Goal: Transaction & Acquisition: Purchase product/service

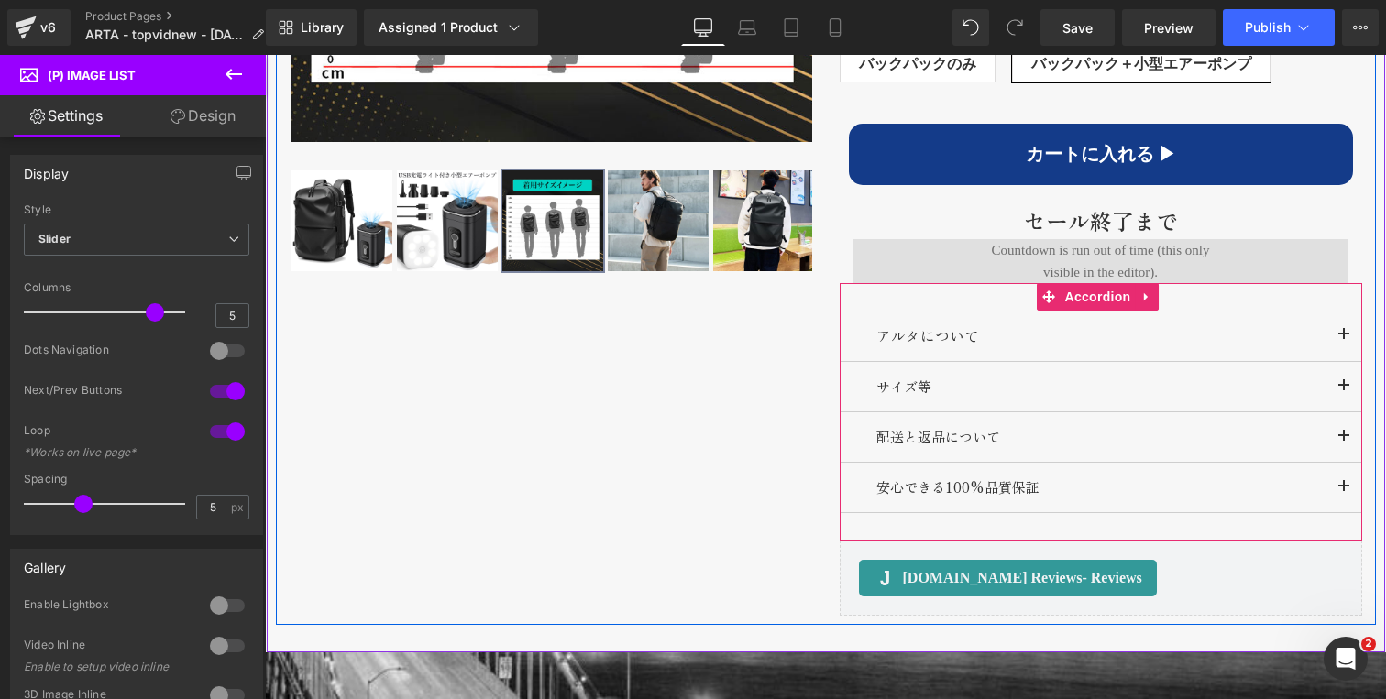
click at [1327, 385] on button "button" at bounding box center [1343, 386] width 37 height 49
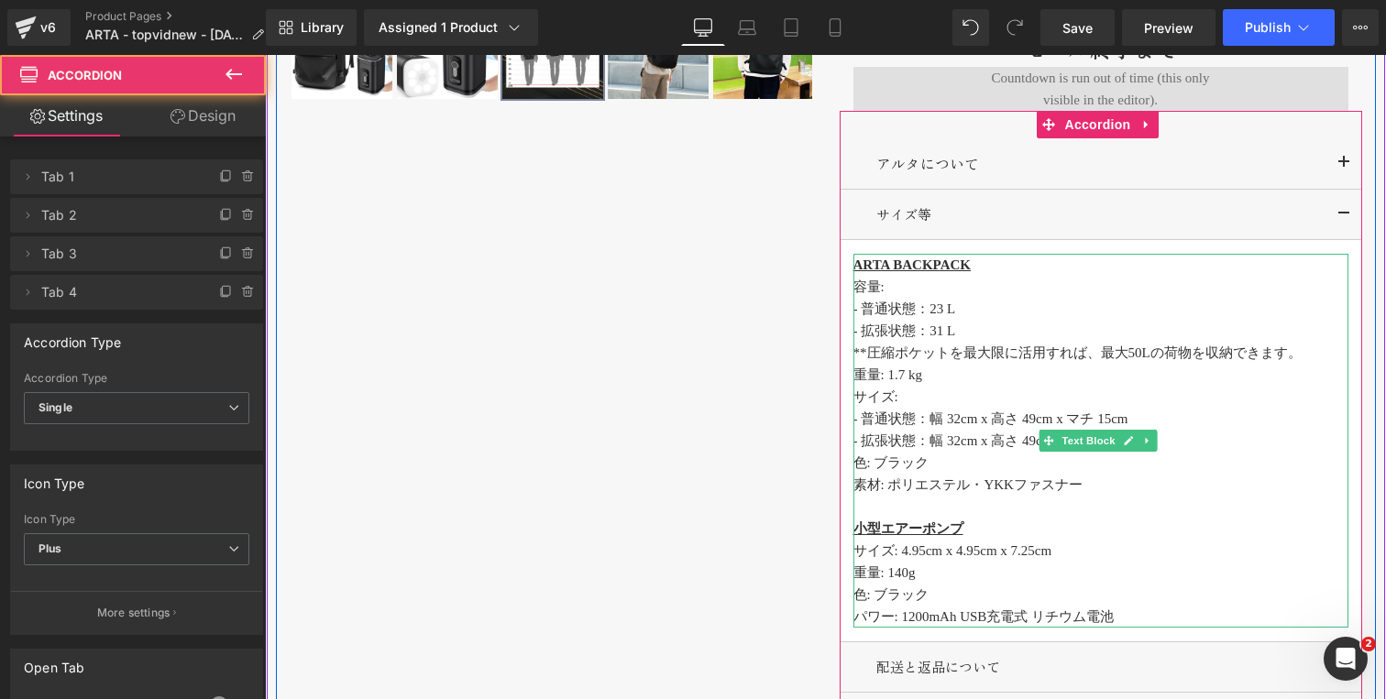
scroll to position [1549, 0]
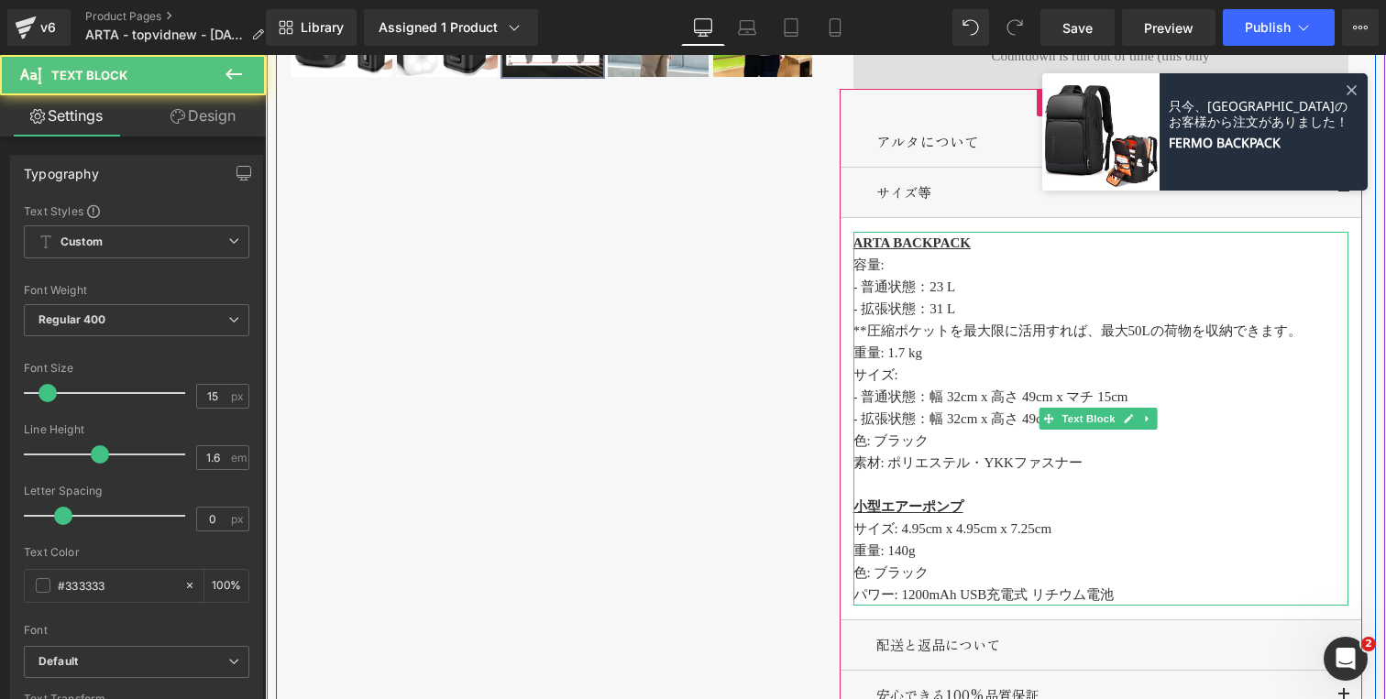
click at [916, 447] on p "色: ブラック" at bounding box center [1100, 441] width 495 height 22
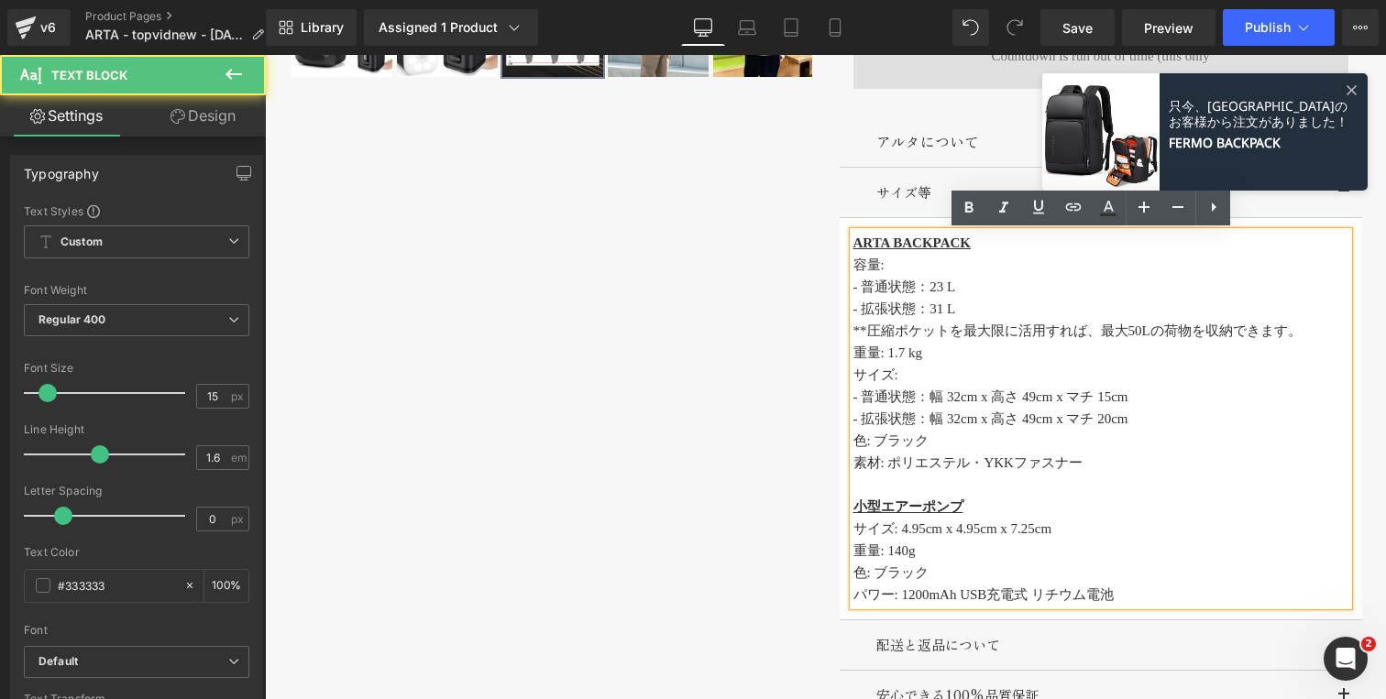
click at [921, 435] on p "色: ブラック" at bounding box center [1100, 441] width 495 height 22
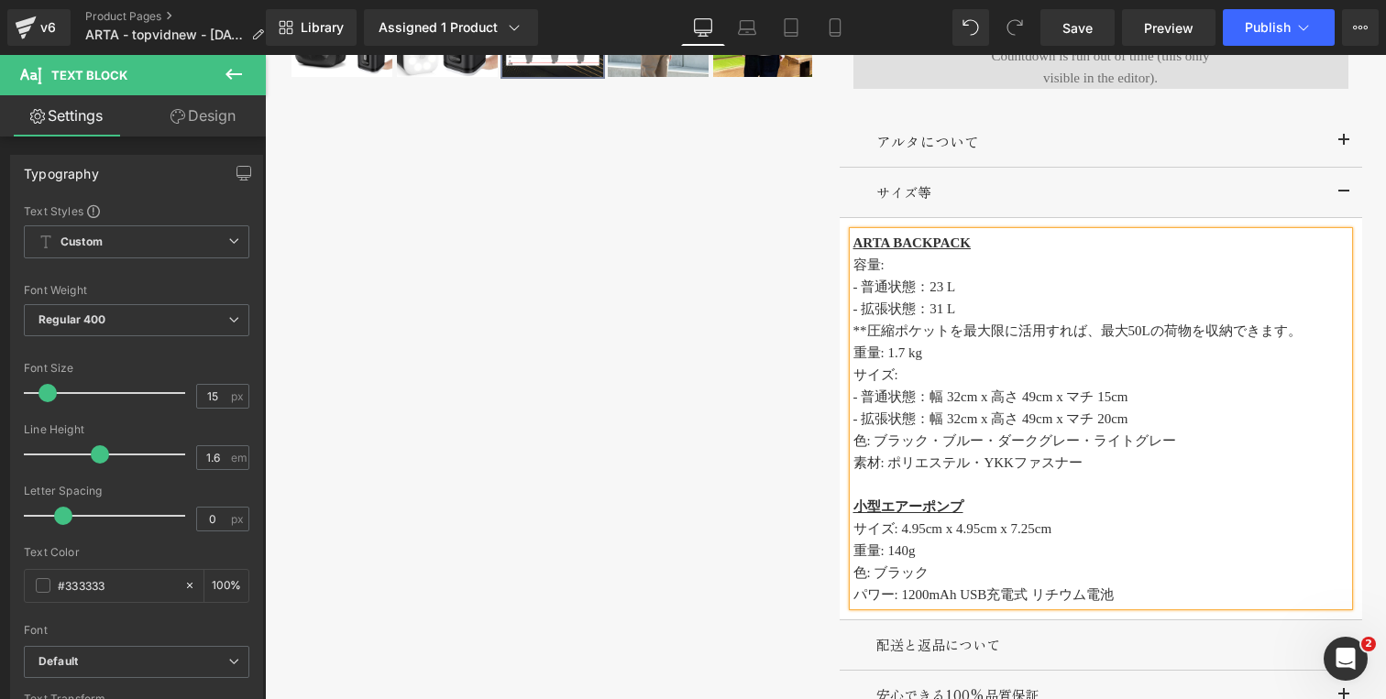
click at [699, 399] on div "‹" at bounding box center [826, 107] width 1100 height 1451
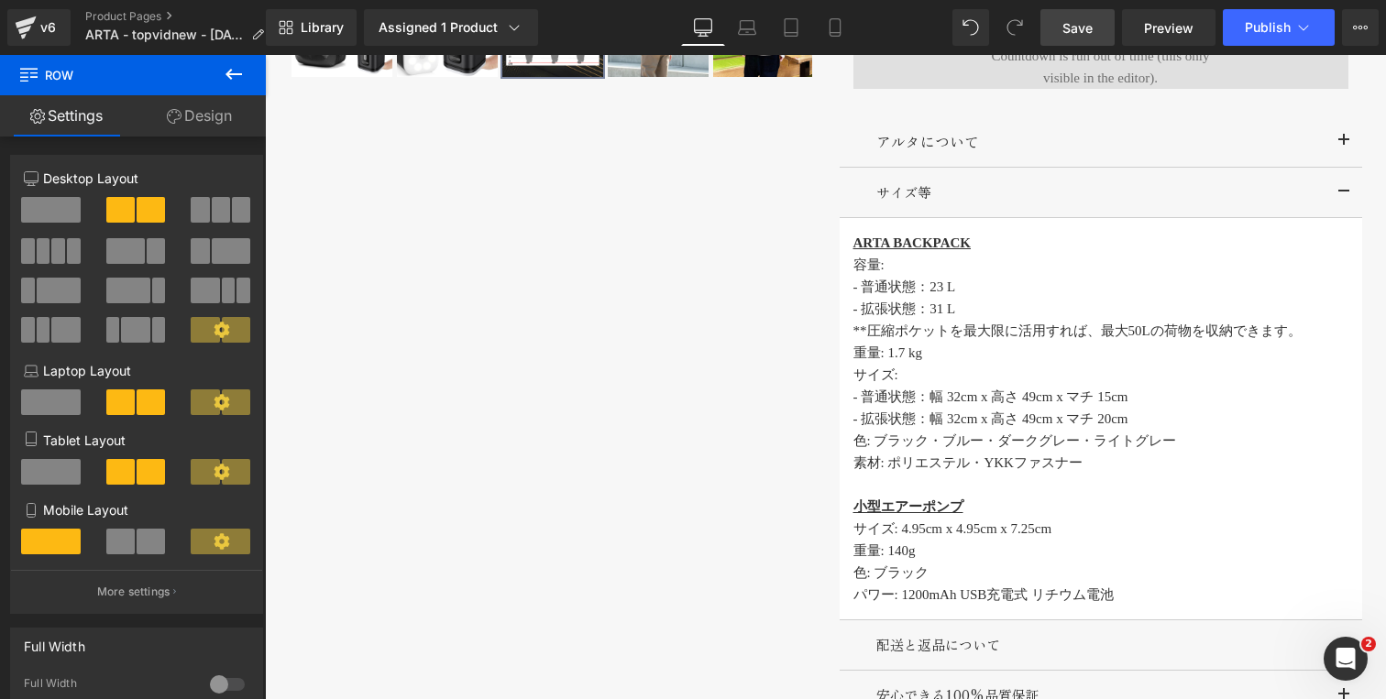
click at [1080, 24] on span "Save" at bounding box center [1077, 27] width 30 height 19
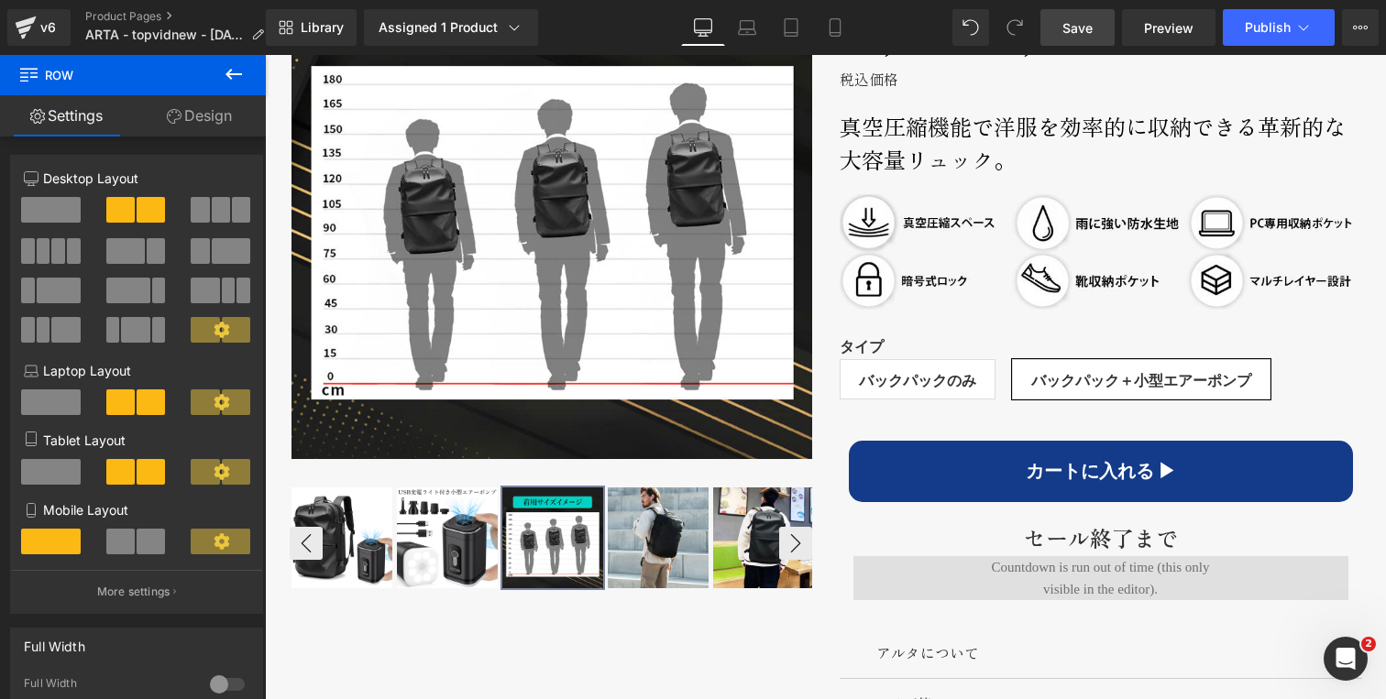
scroll to position [1033, 0]
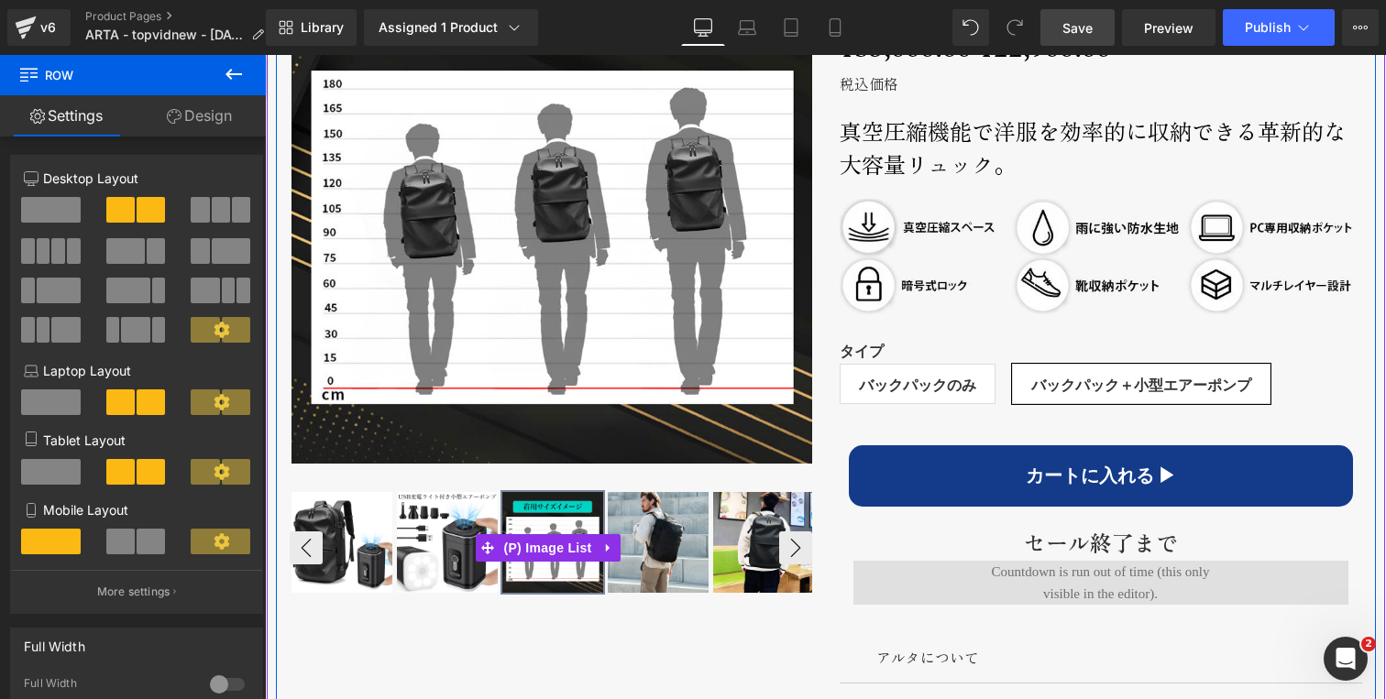
click at [647, 550] on img at bounding box center [658, 542] width 101 height 101
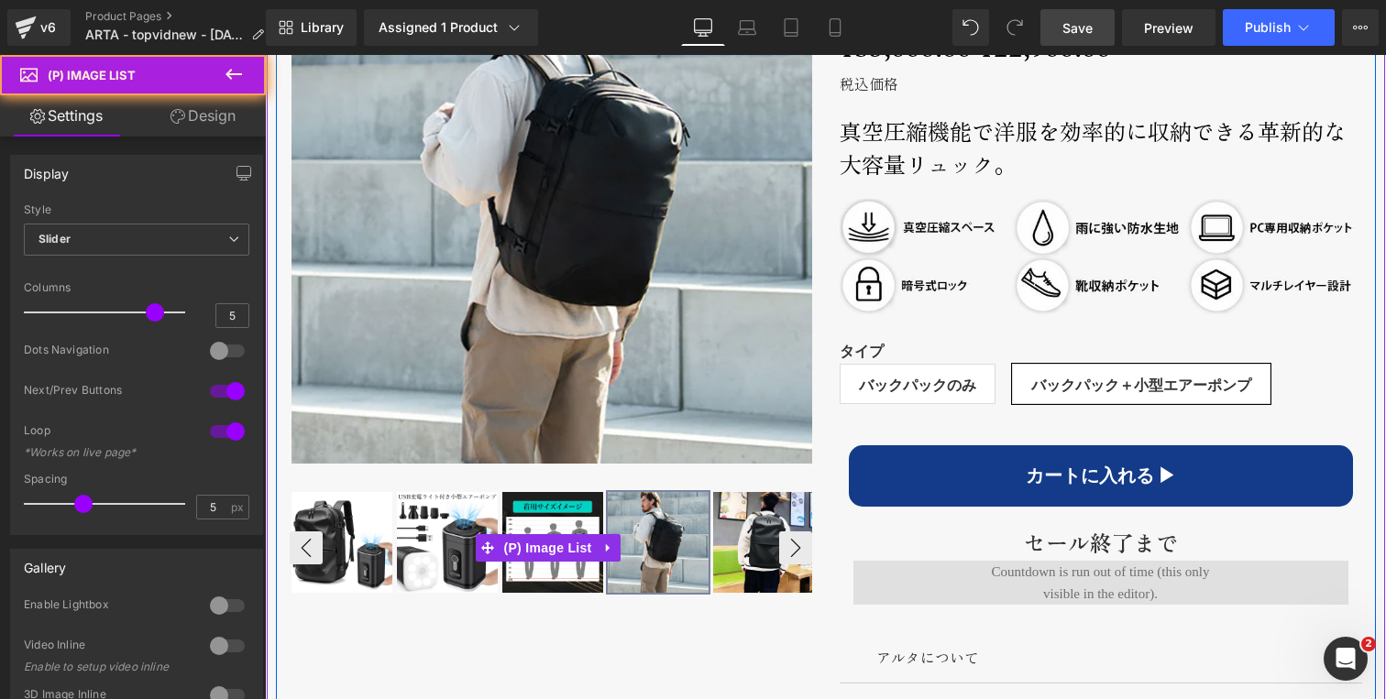
click at [768, 545] on img at bounding box center [763, 542] width 101 height 101
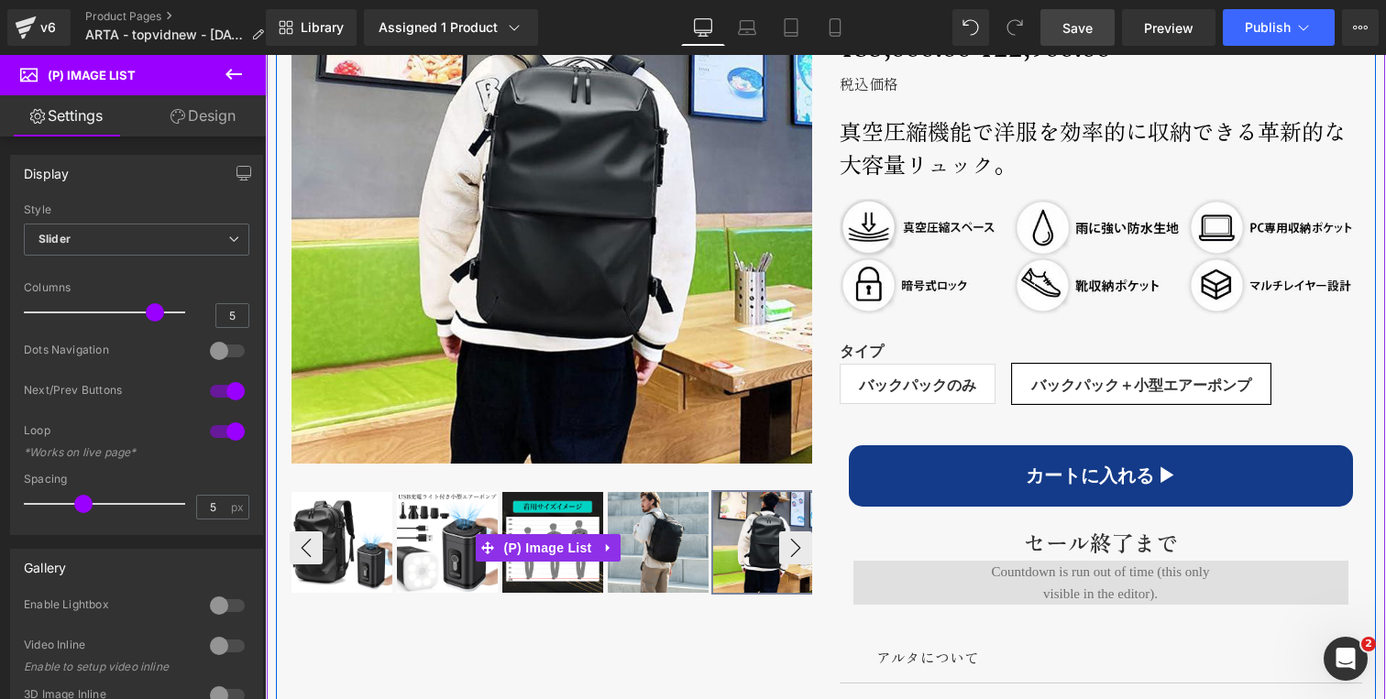
click at [781, 546] on img at bounding box center [763, 542] width 101 height 101
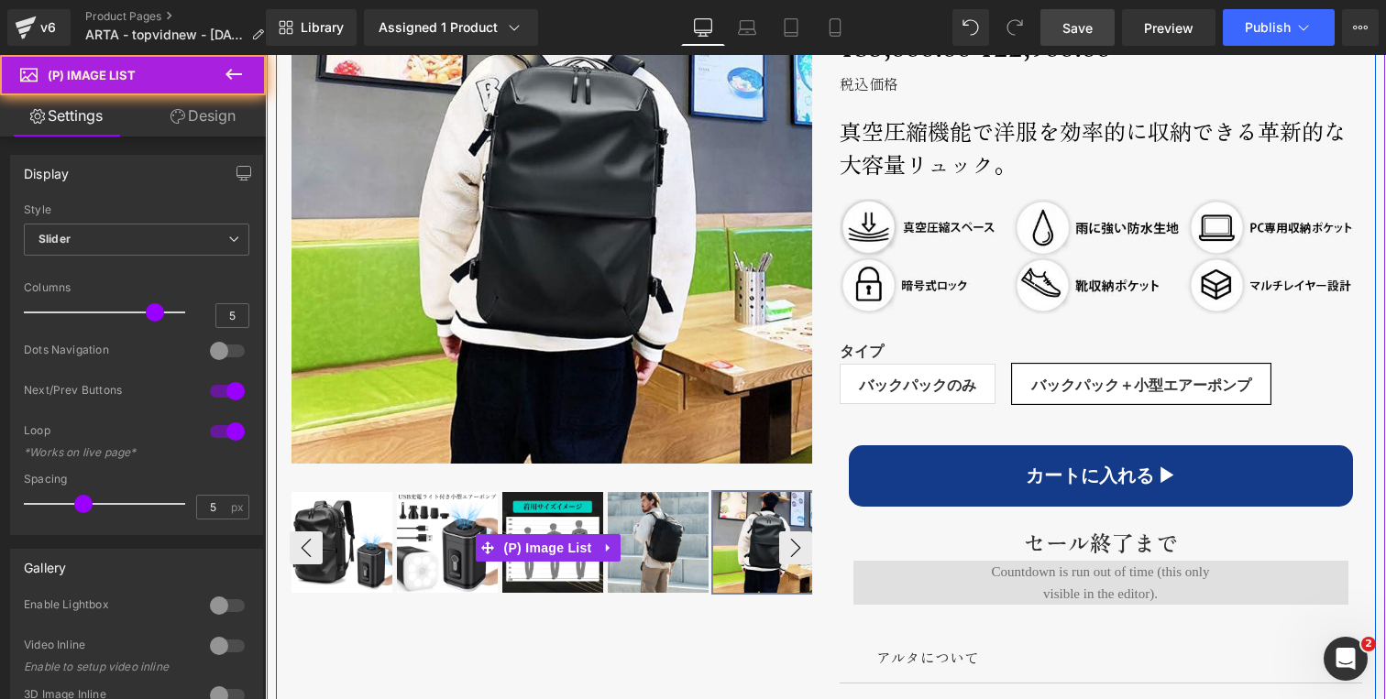
click at [786, 546] on img at bounding box center [763, 542] width 101 height 101
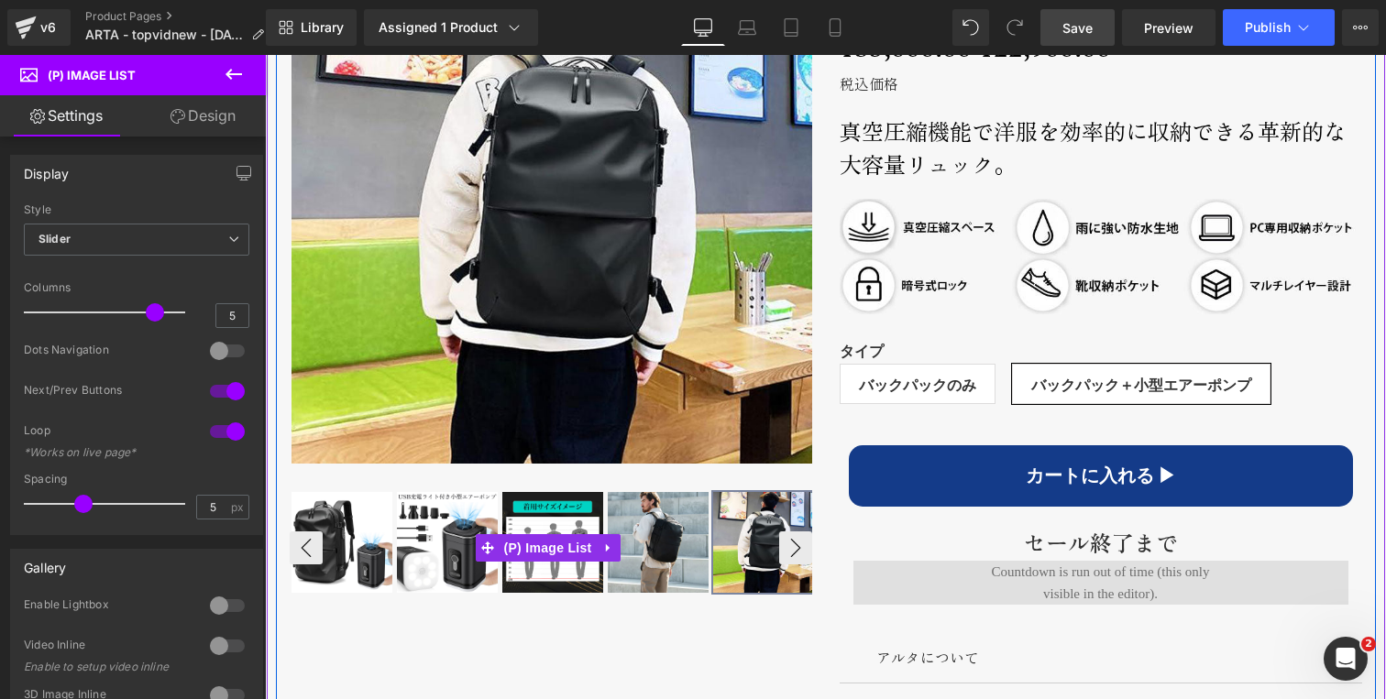
click at [789, 545] on img at bounding box center [763, 542] width 101 height 101
click at [276, 553] on div at bounding box center [278, 623] width 5 height 1451
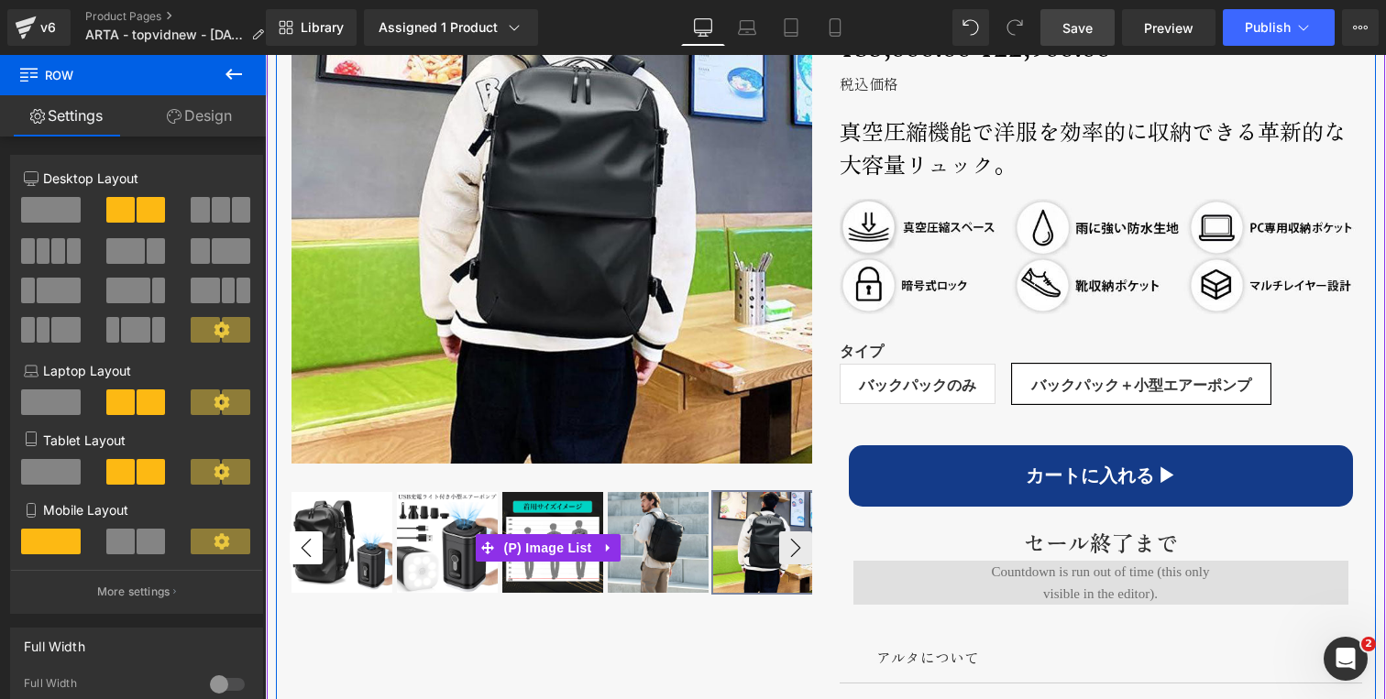
click at [305, 546] on button "‹" at bounding box center [306, 548] width 33 height 33
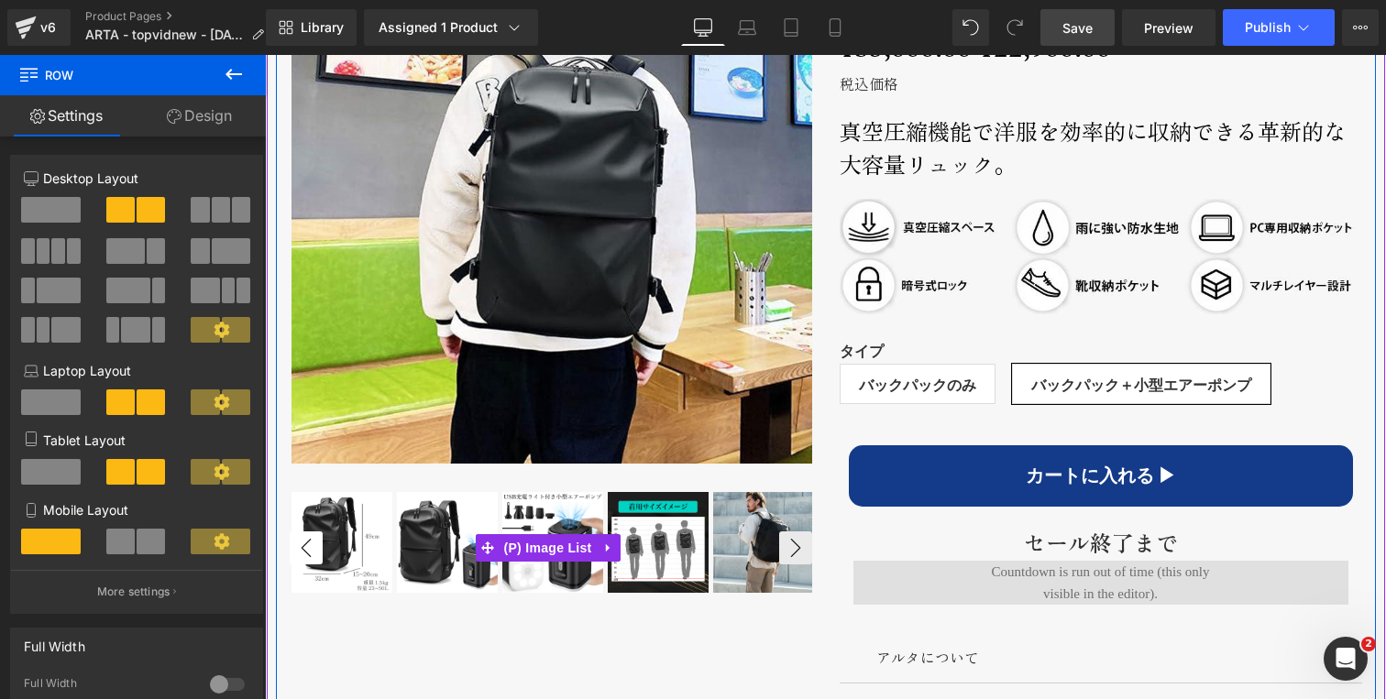
click at [305, 546] on button "‹" at bounding box center [306, 548] width 33 height 33
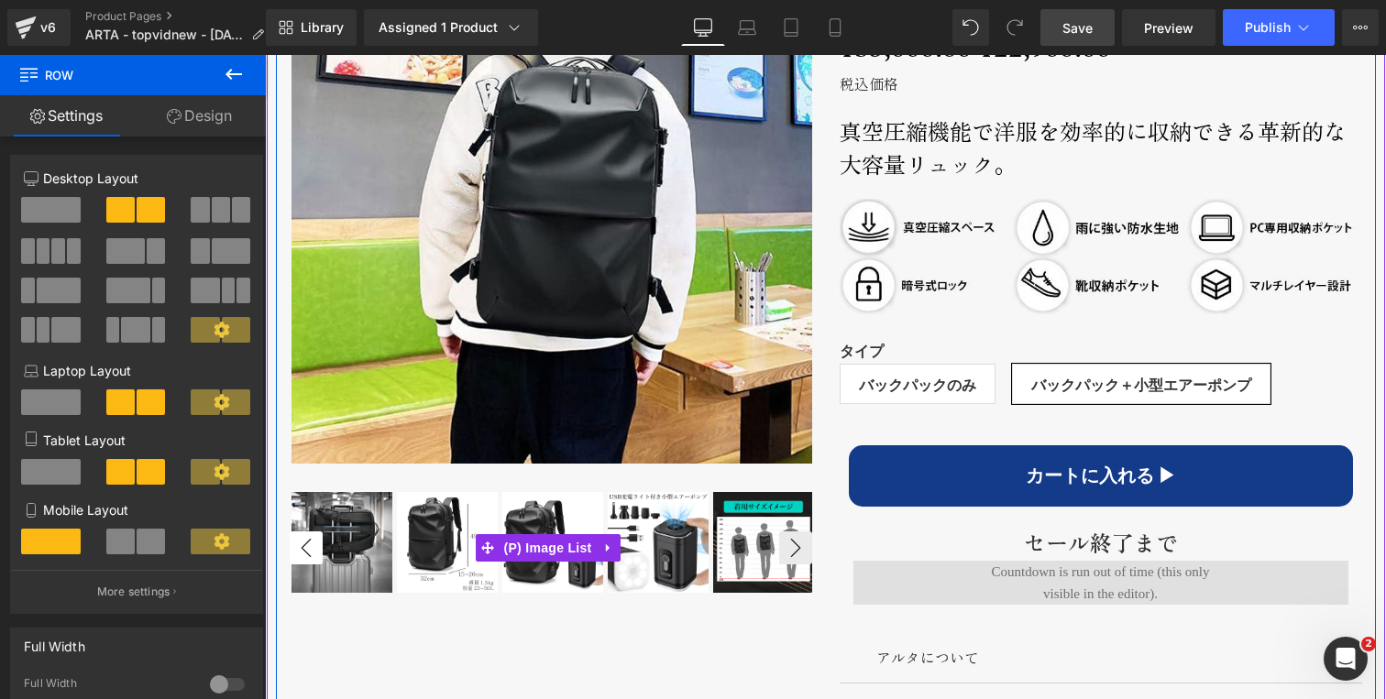
click at [305, 546] on button "‹" at bounding box center [306, 548] width 33 height 33
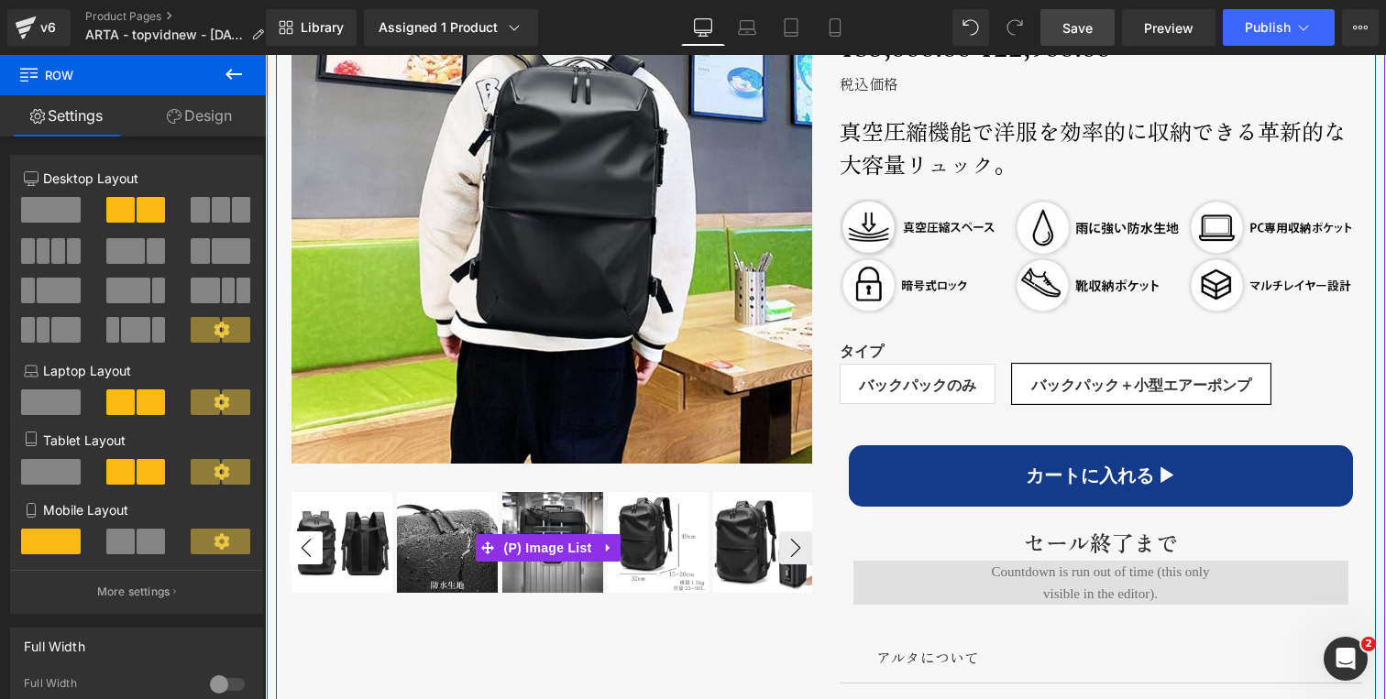
click at [305, 546] on button "‹" at bounding box center [306, 548] width 33 height 33
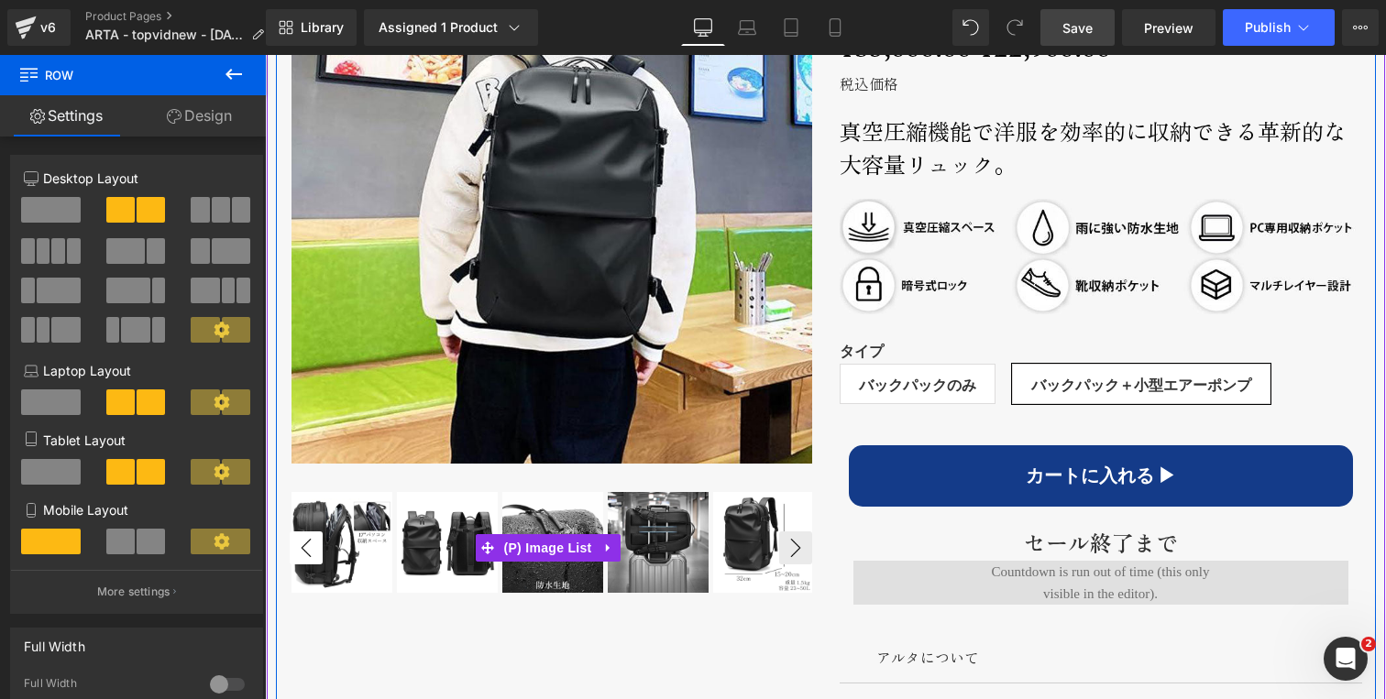
click at [305, 546] on button "‹" at bounding box center [306, 548] width 33 height 33
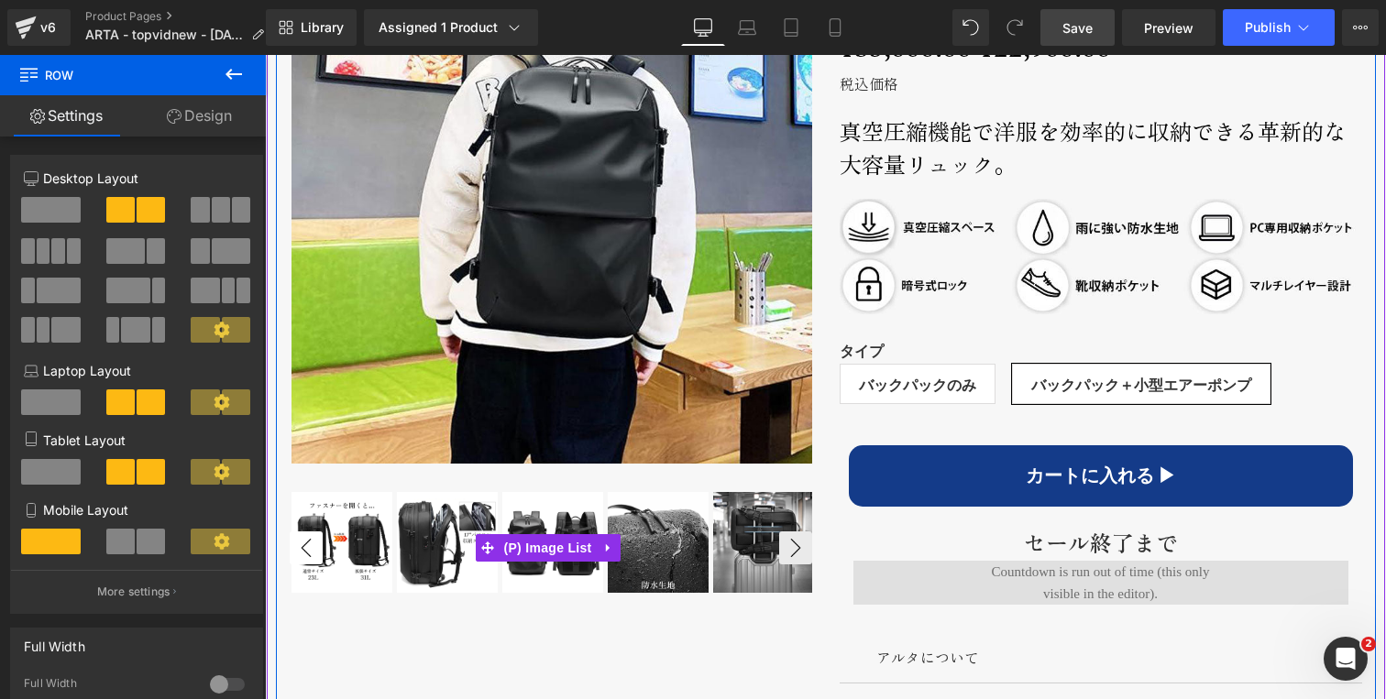
click at [305, 546] on button "‹" at bounding box center [306, 548] width 33 height 33
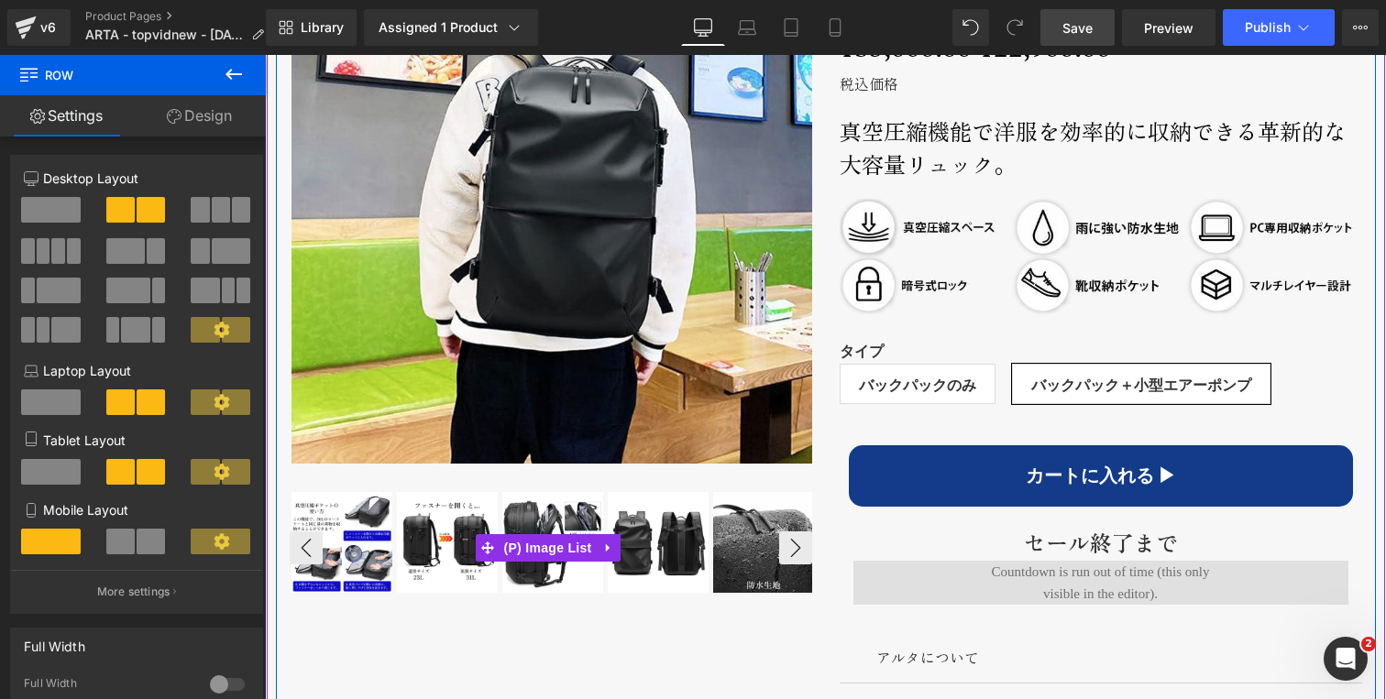
click at [557, 577] on img at bounding box center [552, 542] width 101 height 101
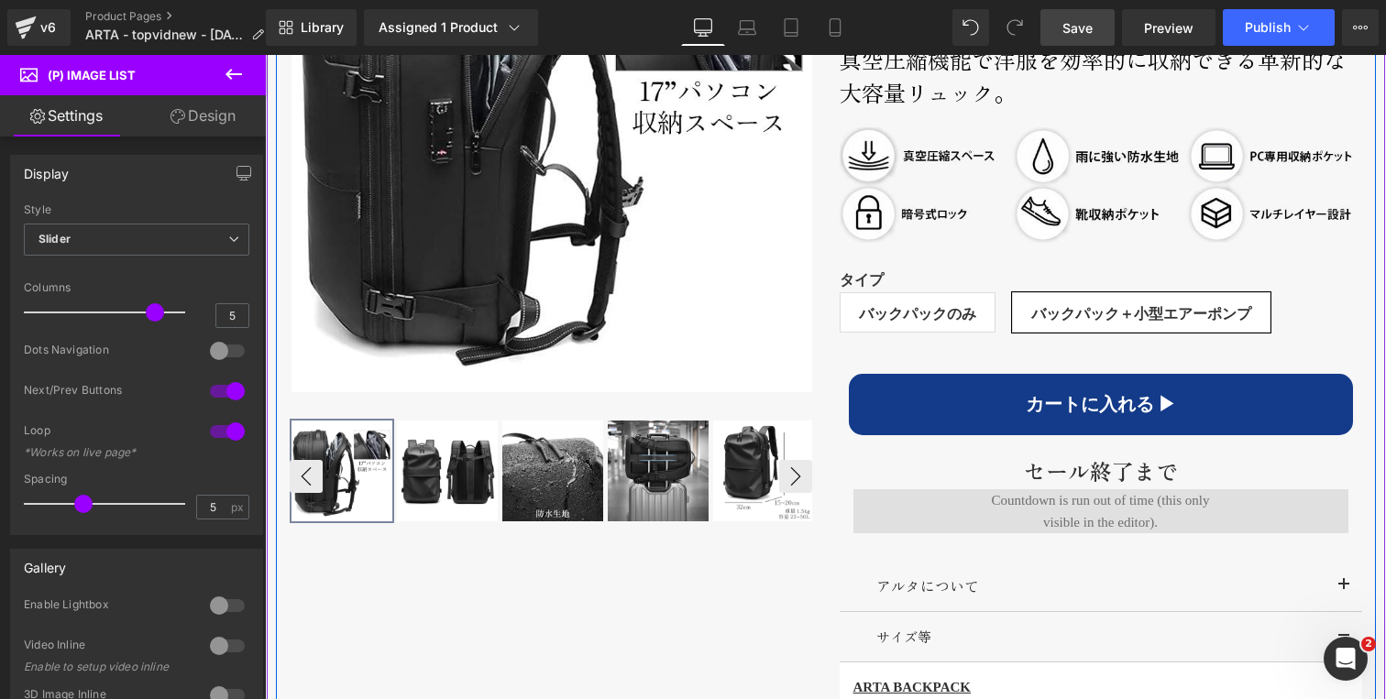
scroll to position [1105, 0]
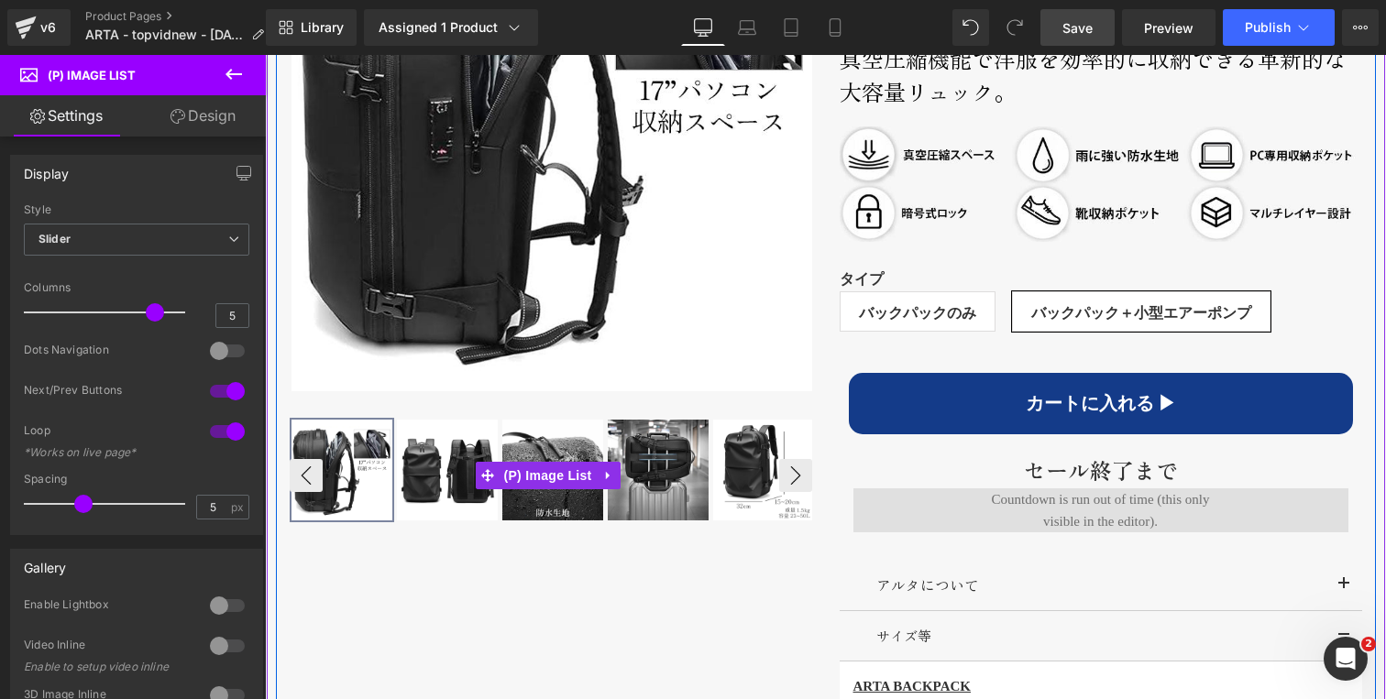
click at [435, 480] on img at bounding box center [447, 470] width 101 height 101
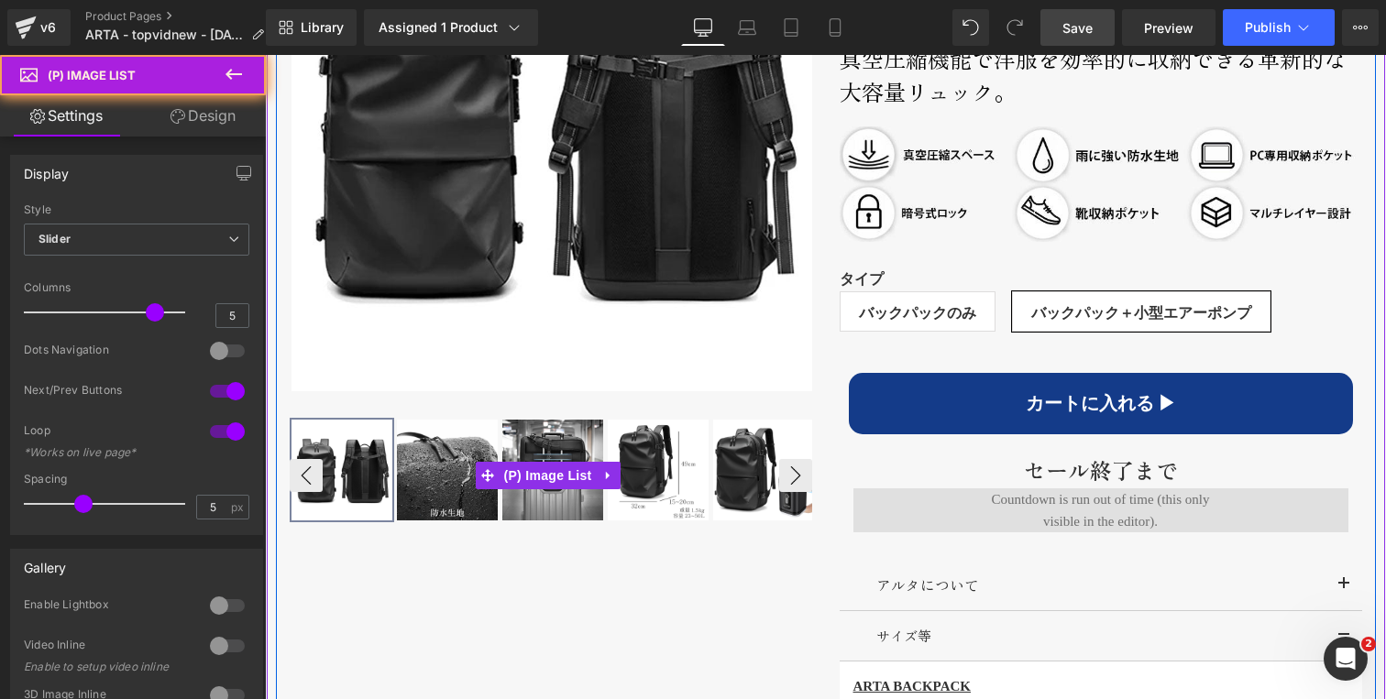
click at [436, 496] on img at bounding box center [447, 470] width 101 height 101
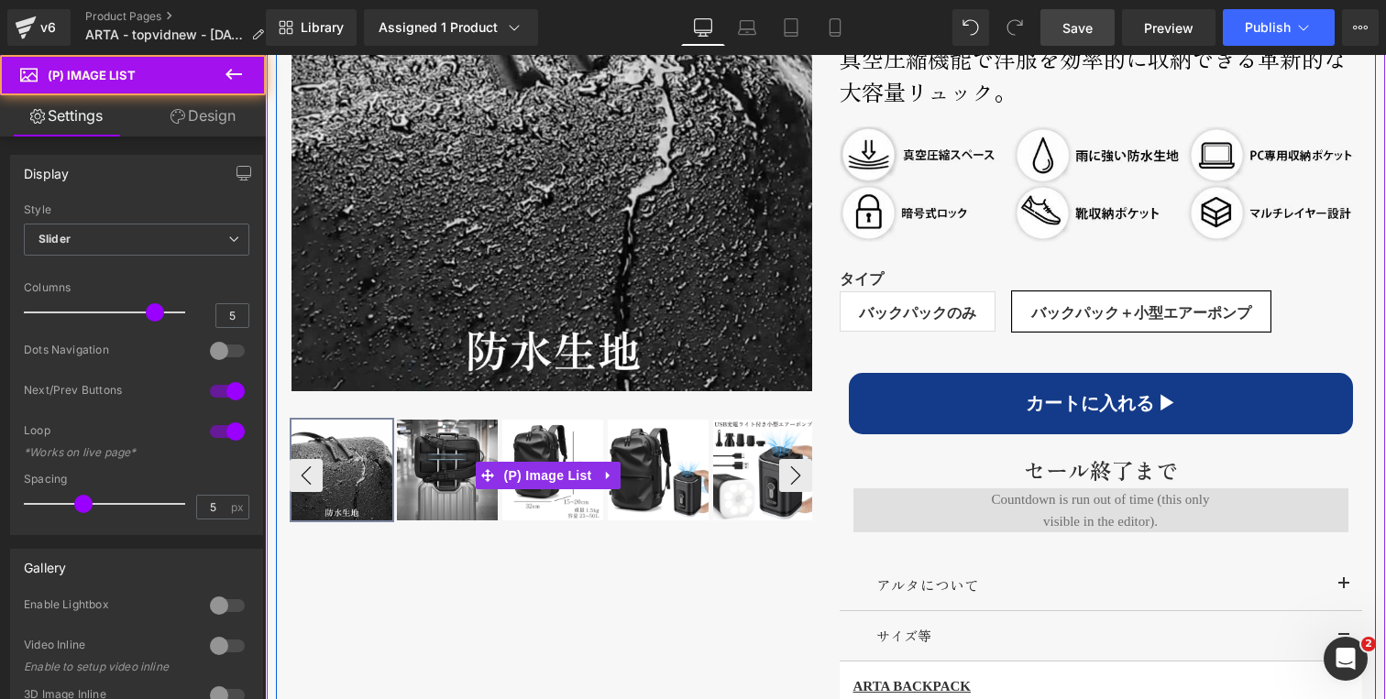
click at [450, 503] on img at bounding box center [447, 470] width 101 height 101
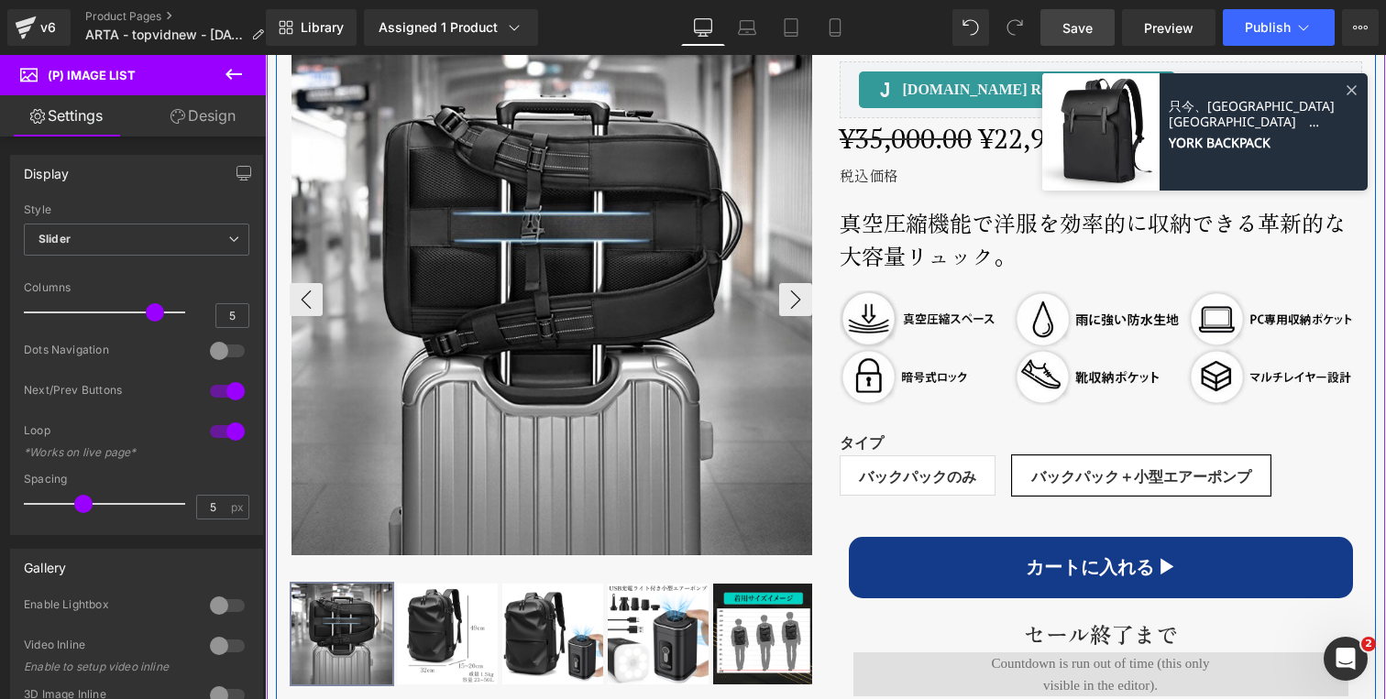
scroll to position [934, 0]
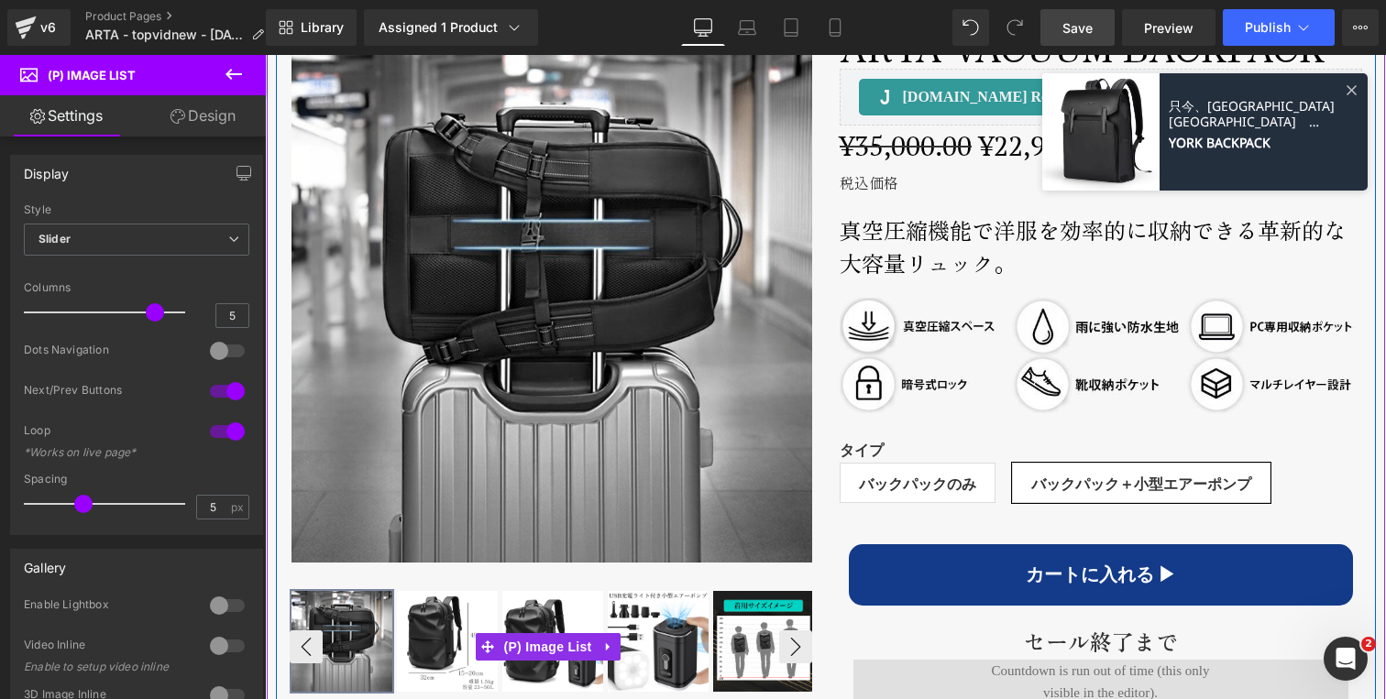
click at [419, 635] on img at bounding box center [447, 641] width 101 height 101
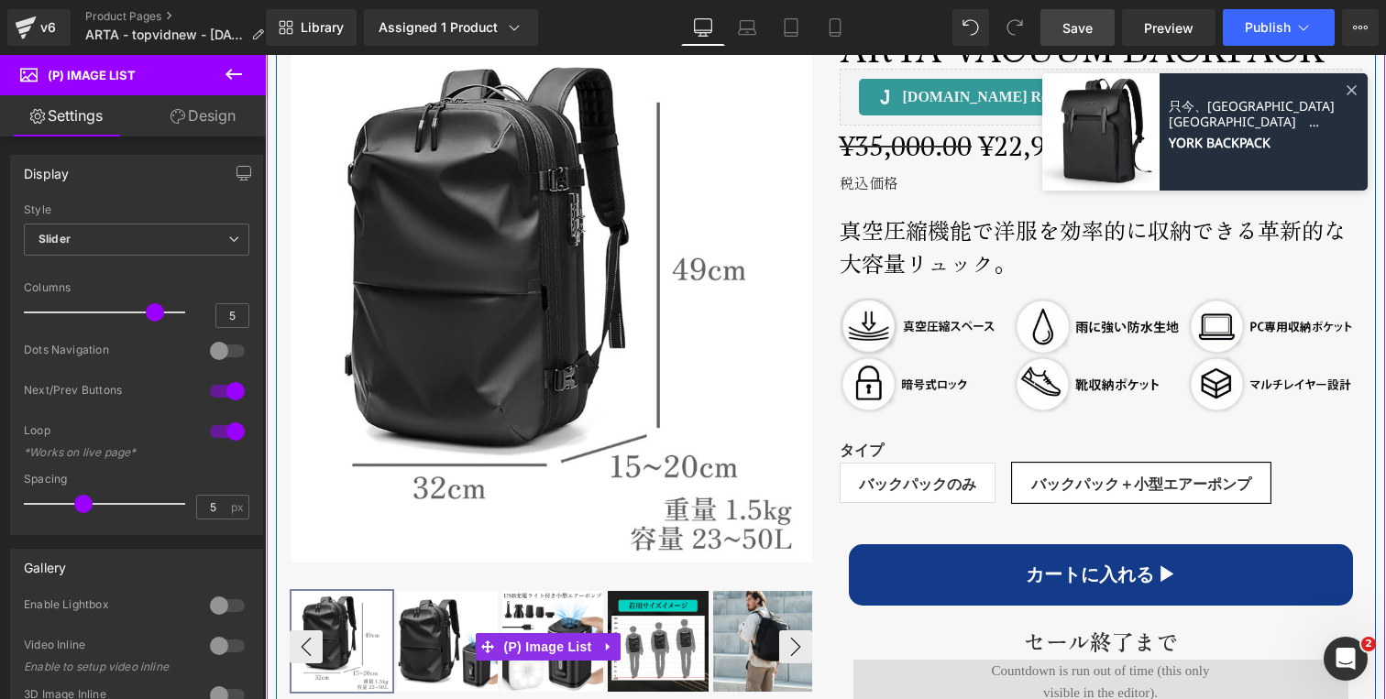
click at [423, 624] on img at bounding box center [447, 641] width 101 height 101
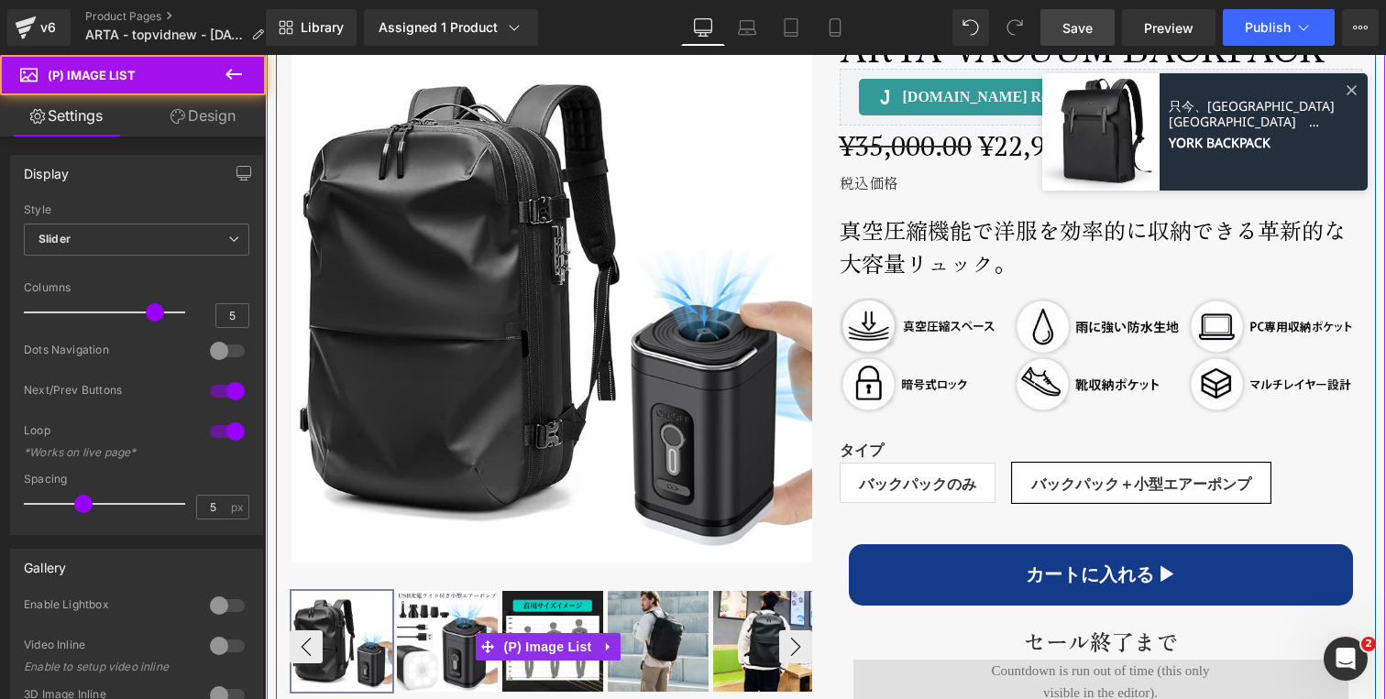
click at [424, 625] on img at bounding box center [447, 641] width 101 height 101
